Goal: Task Accomplishment & Management: Complete application form

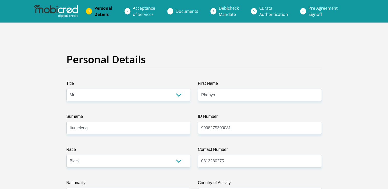
select select "Mr"
select select "1"
select select "ZAF"
select select "tsn"
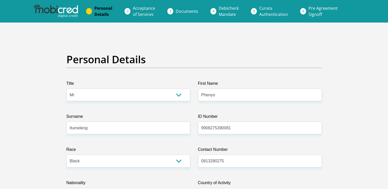
select select "2"
select select "Gauteng"
select select "0"
select select "parents"
select select "28"
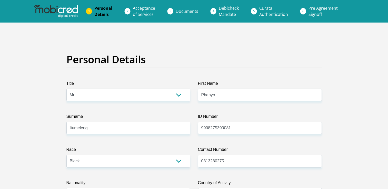
select select "Service Industry"
select select "6"
select select "1"
select select "CUR"
select select "3"
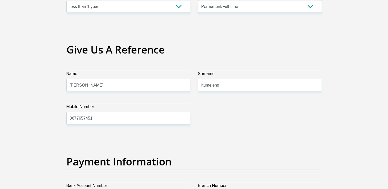
scroll to position [960, 0]
